Goal: Task Accomplishment & Management: Complete application form

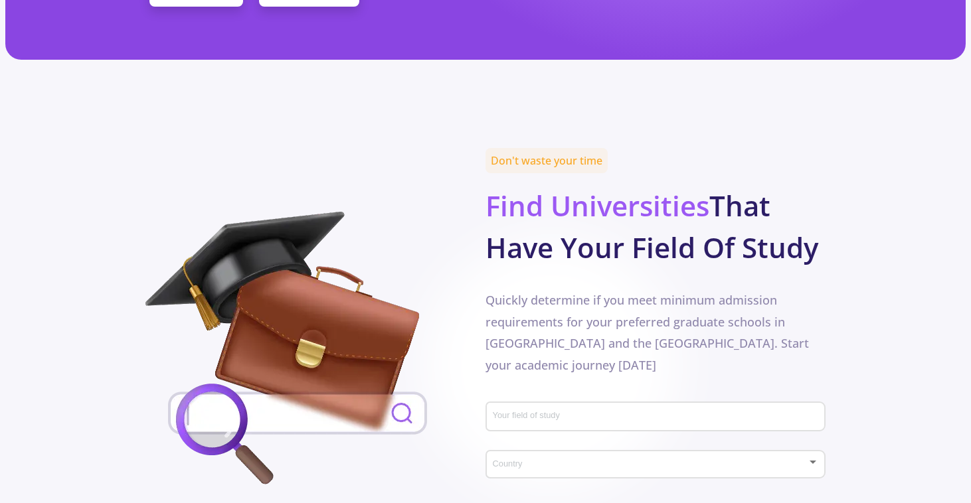
scroll to position [724, 0]
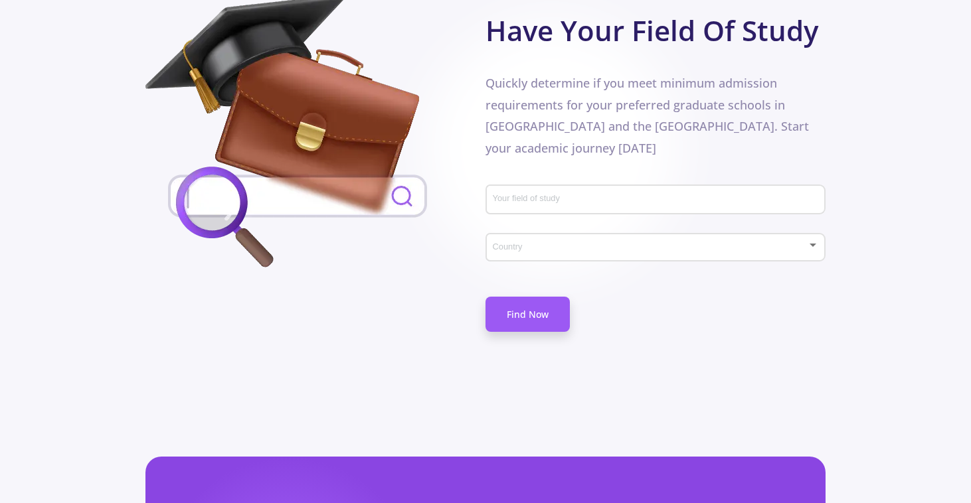
click at [553, 180] on div "Your field of study" at bounding box center [655, 197] width 327 height 35
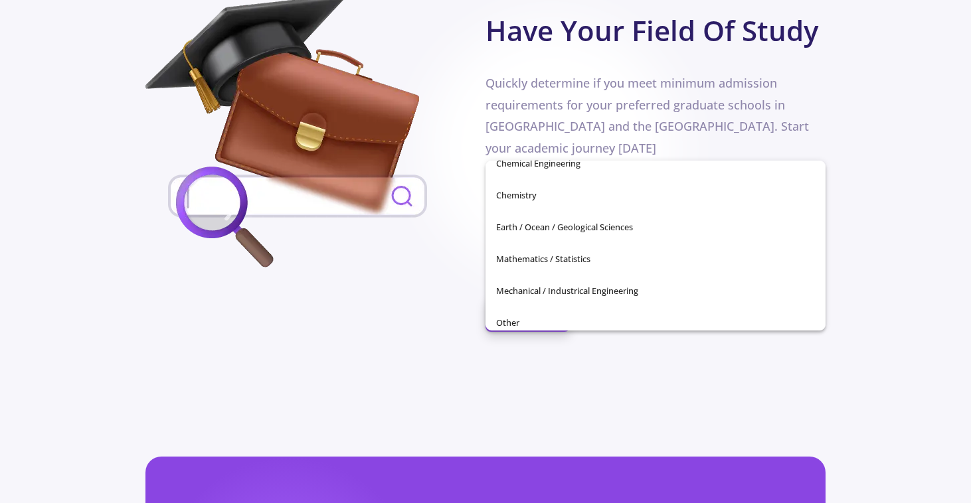
scroll to position [0, 0]
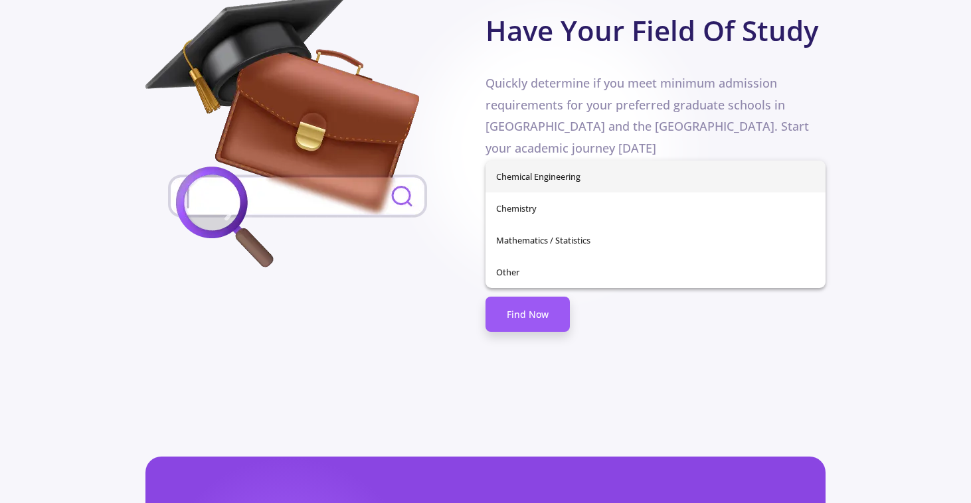
type input "H"
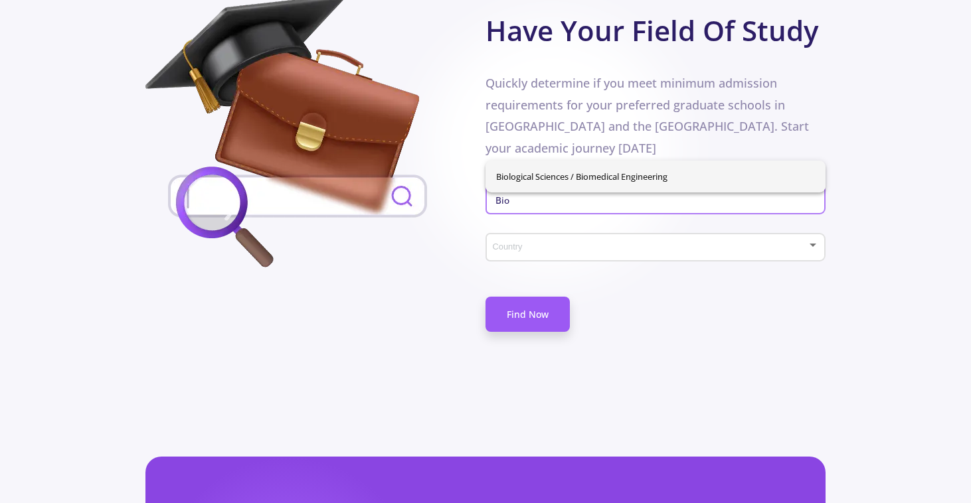
click at [584, 172] on span "Biological Sciences / Biomedical Engineering" at bounding box center [655, 177] width 319 height 32
type input "Biological Sciences / Biomedical Engineering"
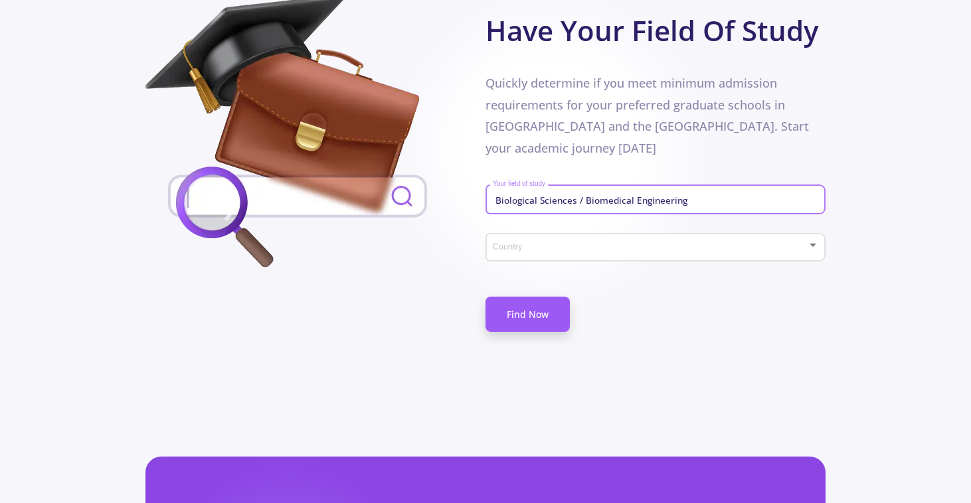
click at [585, 228] on div "Country" at bounding box center [655, 244] width 327 height 33
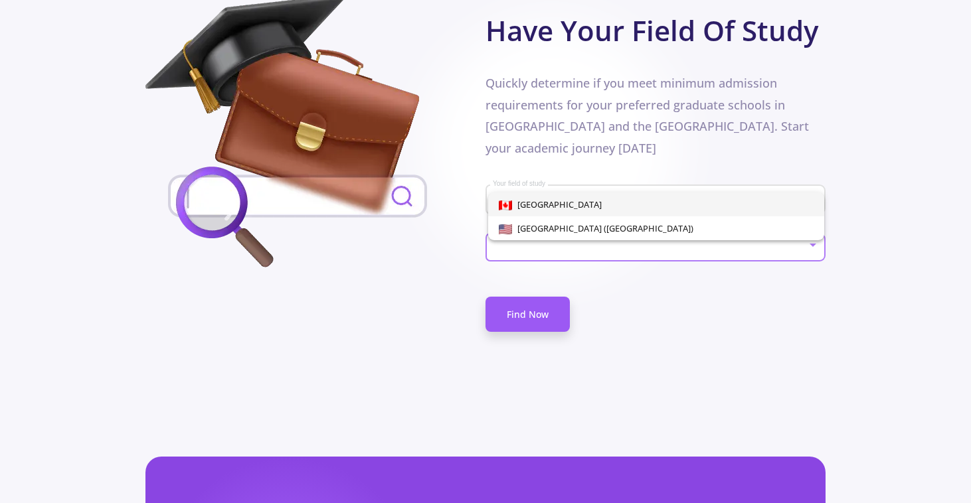
click at [588, 199] on span "[GEOGRAPHIC_DATA]" at bounding box center [656, 205] width 315 height 24
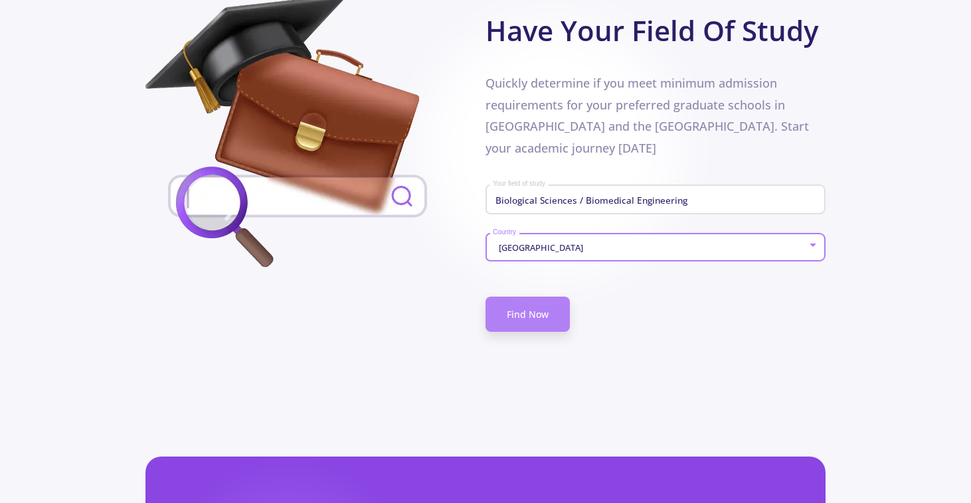
click at [543, 297] on link "Find Now" at bounding box center [528, 314] width 84 height 35
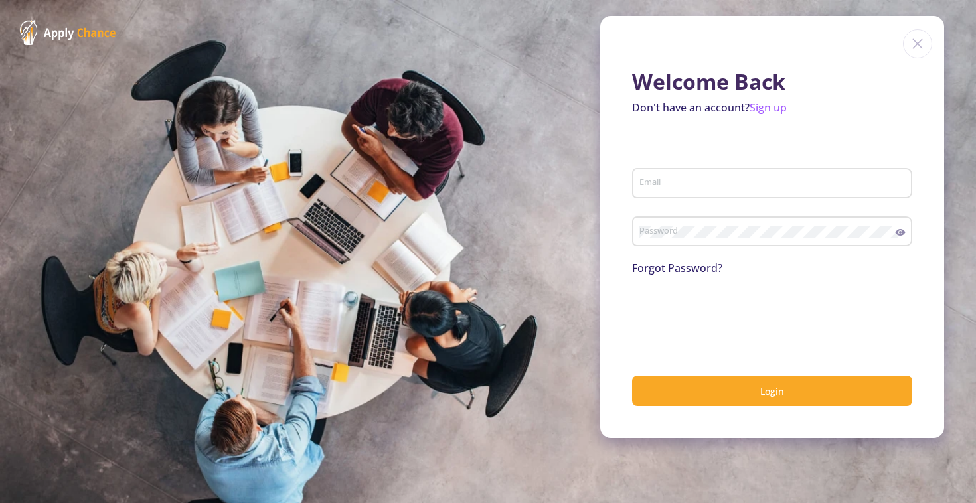
click at [675, 188] on input "Email" at bounding box center [774, 184] width 271 height 12
type input "[EMAIL_ADDRESS][DOMAIN_NAME]"
click at [741, 225] on div "Password" at bounding box center [767, 229] width 257 height 35
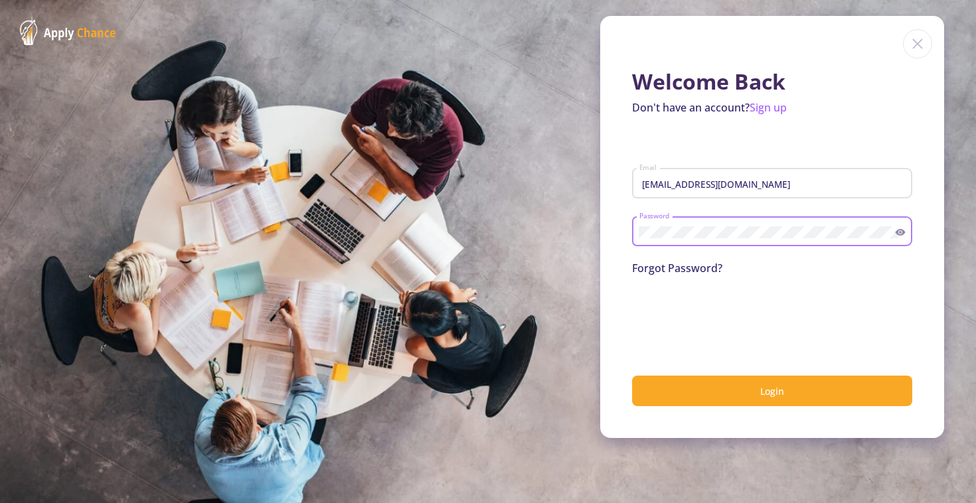
click at [739, 244] on div "Password" at bounding box center [767, 229] width 257 height 35
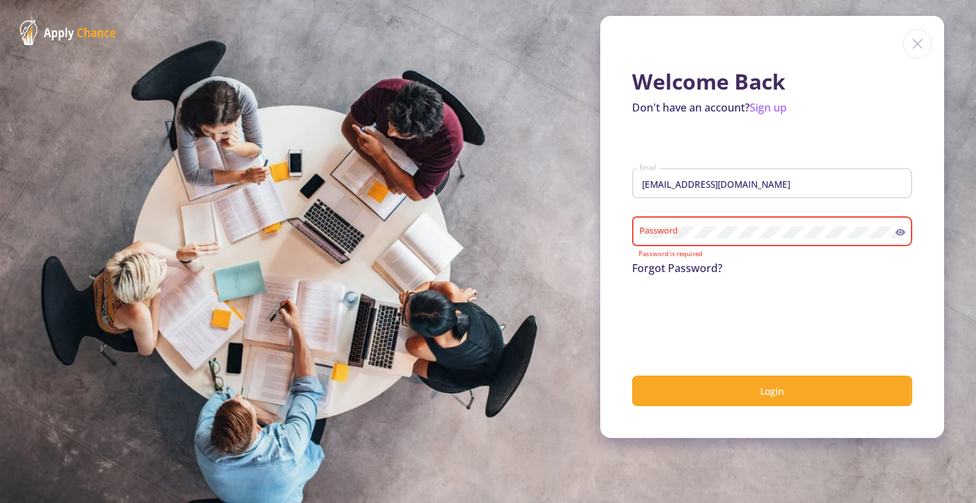
click at [740, 244] on div "Password" at bounding box center [767, 229] width 257 height 35
click at [772, 105] on link "Sign up" at bounding box center [768, 107] width 37 height 15
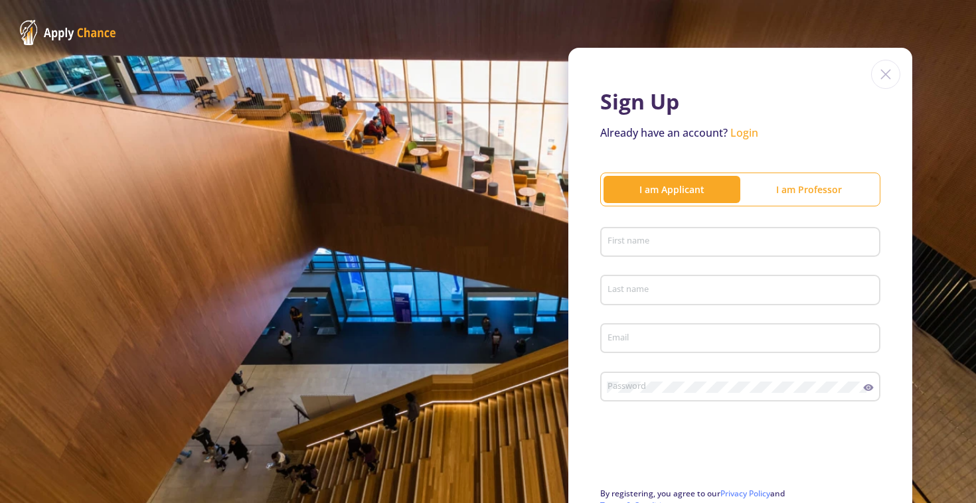
click at [659, 253] on div "First name" at bounding box center [741, 239] width 268 height 35
click at [659, 240] on input "First name" at bounding box center [742, 243] width 271 height 12
type input "Avani"
type input "[PERSON_NAME]"
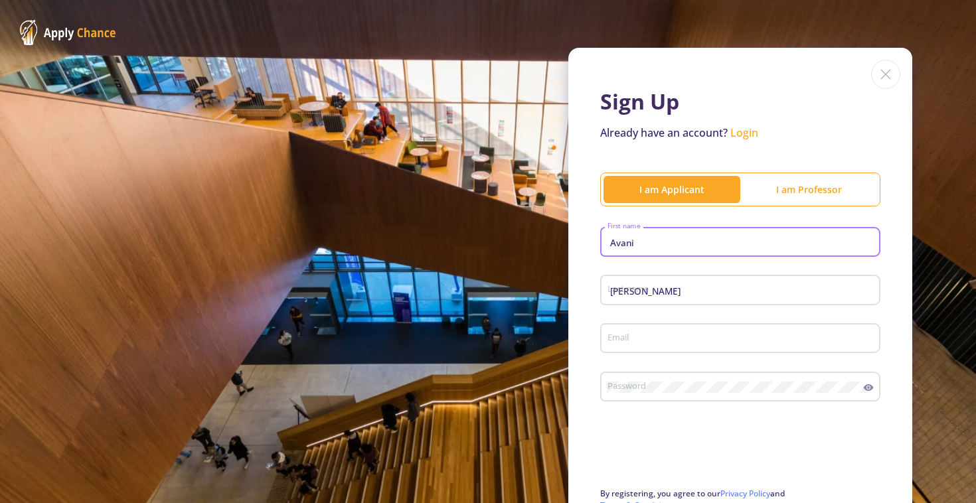
type input "[EMAIL_ADDRESS][DOMAIN_NAME]"
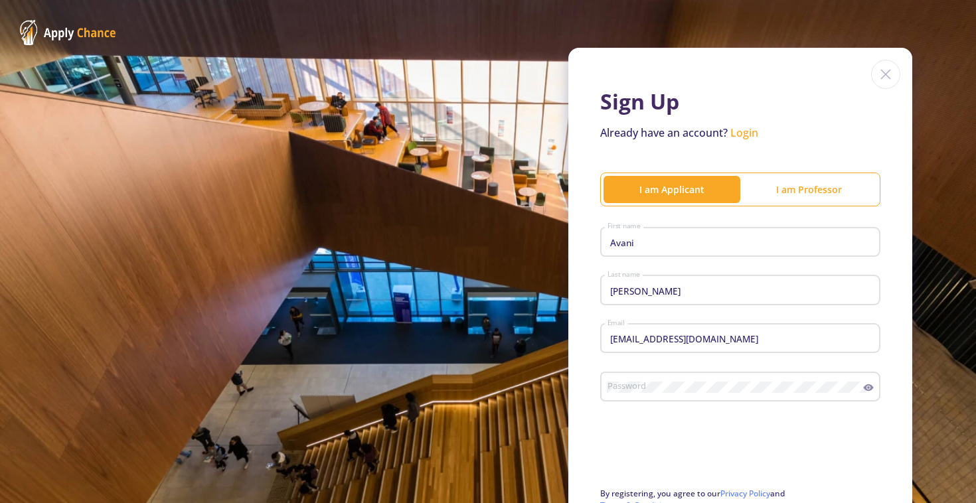
click at [659, 377] on div "Password" at bounding box center [735, 384] width 257 height 35
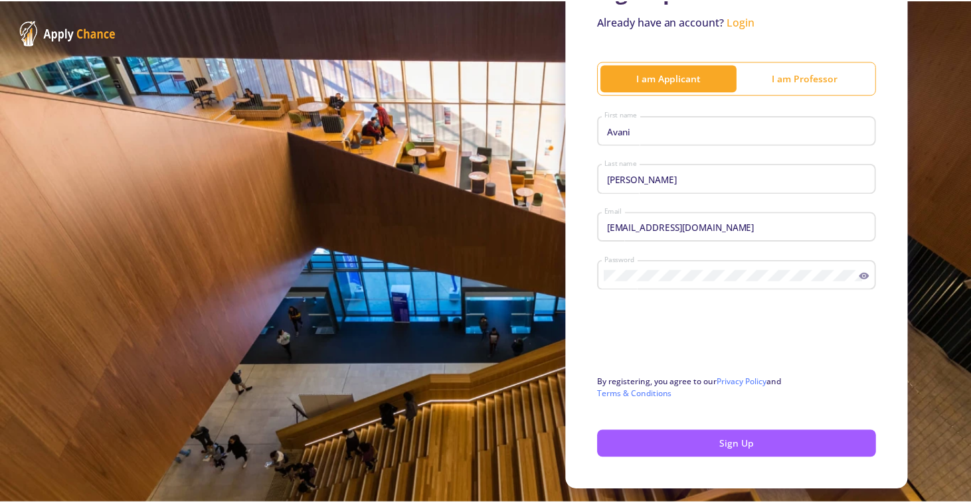
scroll to position [112, 0]
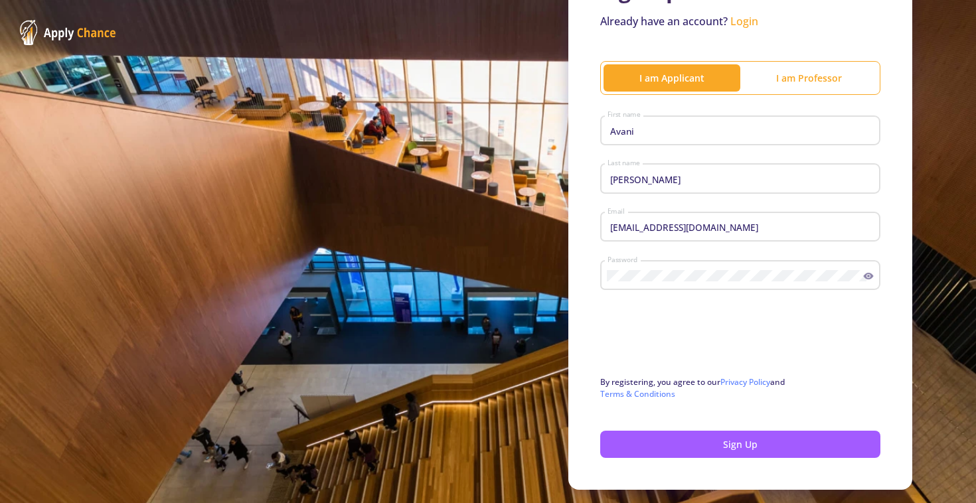
click at [665, 462] on div "Sign Up Already have an account? Login I am Applicant I am [PERSON_NAME] First …" at bounding box center [741, 213] width 344 height 554
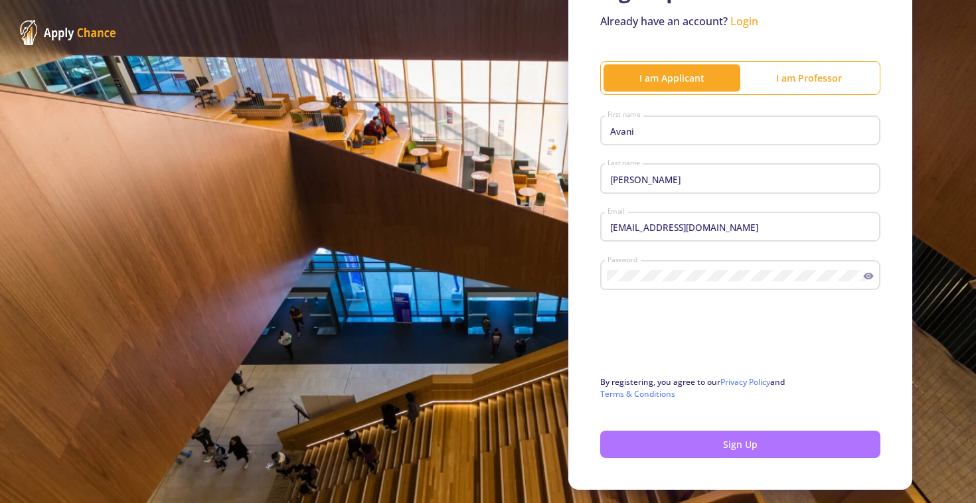
click at [669, 440] on button "Sign Up" at bounding box center [740, 444] width 280 height 27
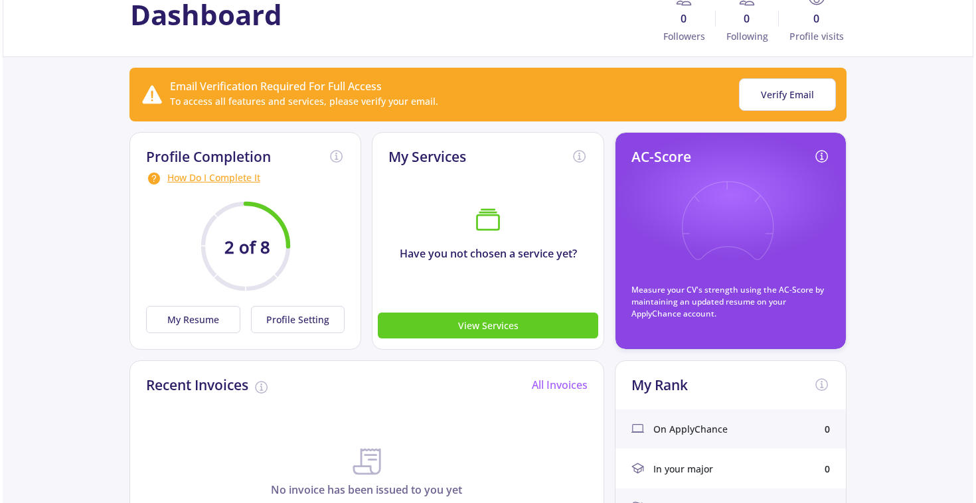
scroll to position [90, 0]
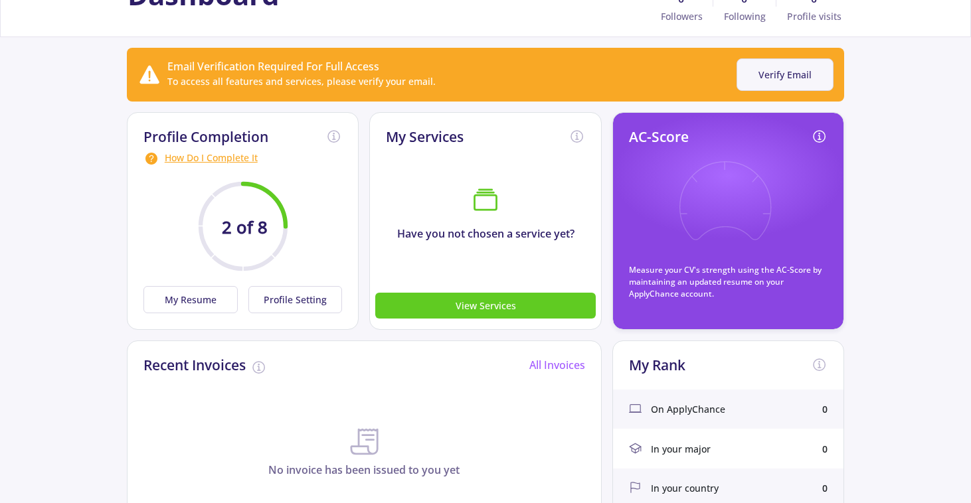
click at [780, 69] on button "Verify Email" at bounding box center [785, 74] width 97 height 33
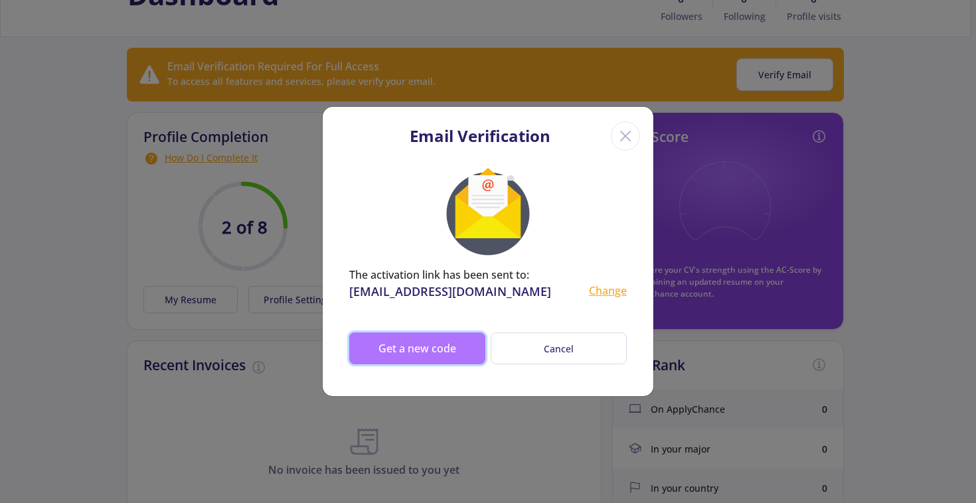
click at [449, 349] on button "Get a new code" at bounding box center [417, 349] width 136 height 32
